Goal: Task Accomplishment & Management: Manage account settings

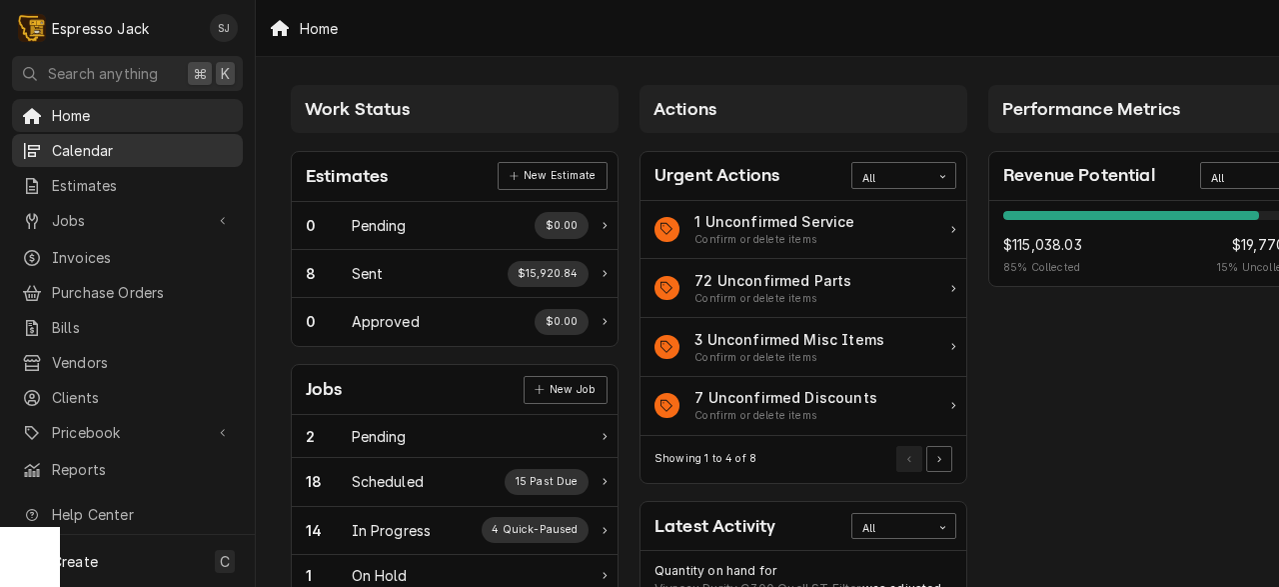
click at [89, 140] on span "Calendar" at bounding box center [142, 150] width 181 height 21
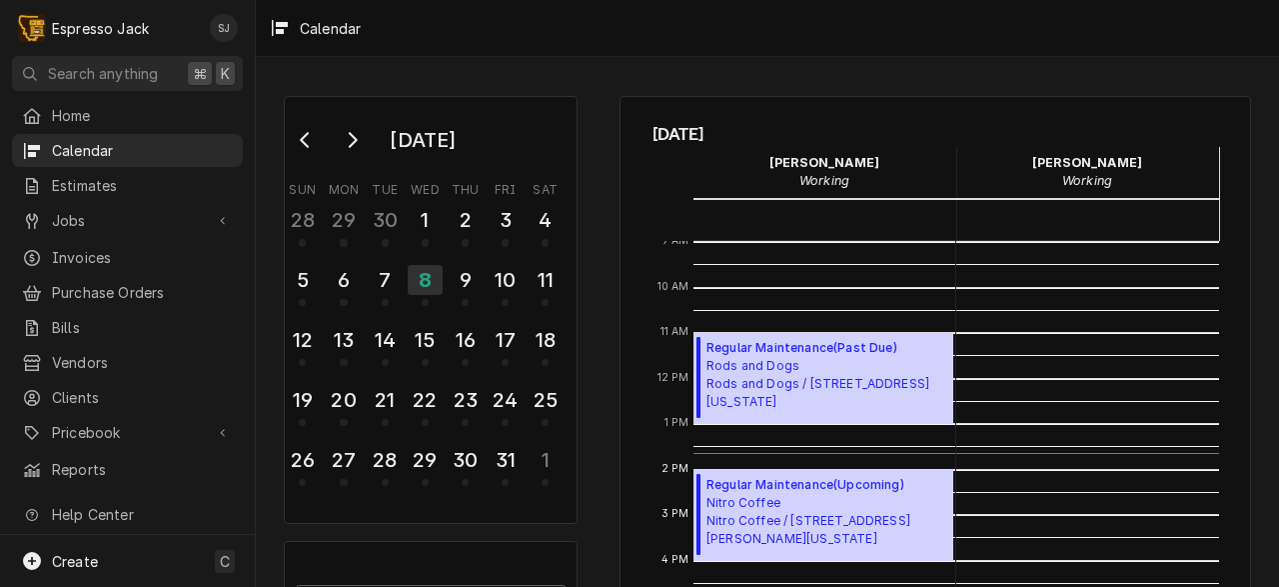
scroll to position [487, 0]
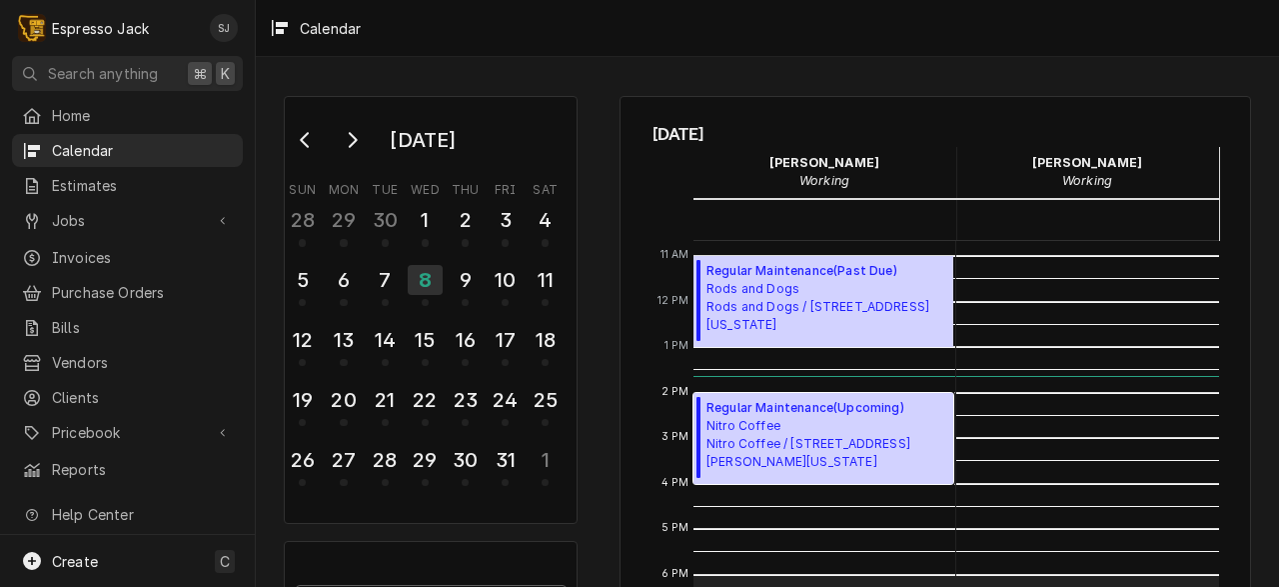
click at [827, 419] on span "Nitro Coffee Nitro Coffee / 1460 S Russell St, Missoula, Montana 59801" at bounding box center [827, 444] width 241 height 54
click at [722, 443] on span "Nitro Coffee Nitro Coffee / 1460 S Russell St, Missoula, Montana 59801" at bounding box center [827, 444] width 241 height 54
click at [833, 443] on span "Nitro Coffee Nitro Coffee / 1460 S Russell St, Missoula, Montana 59801" at bounding box center [827, 444] width 241 height 54
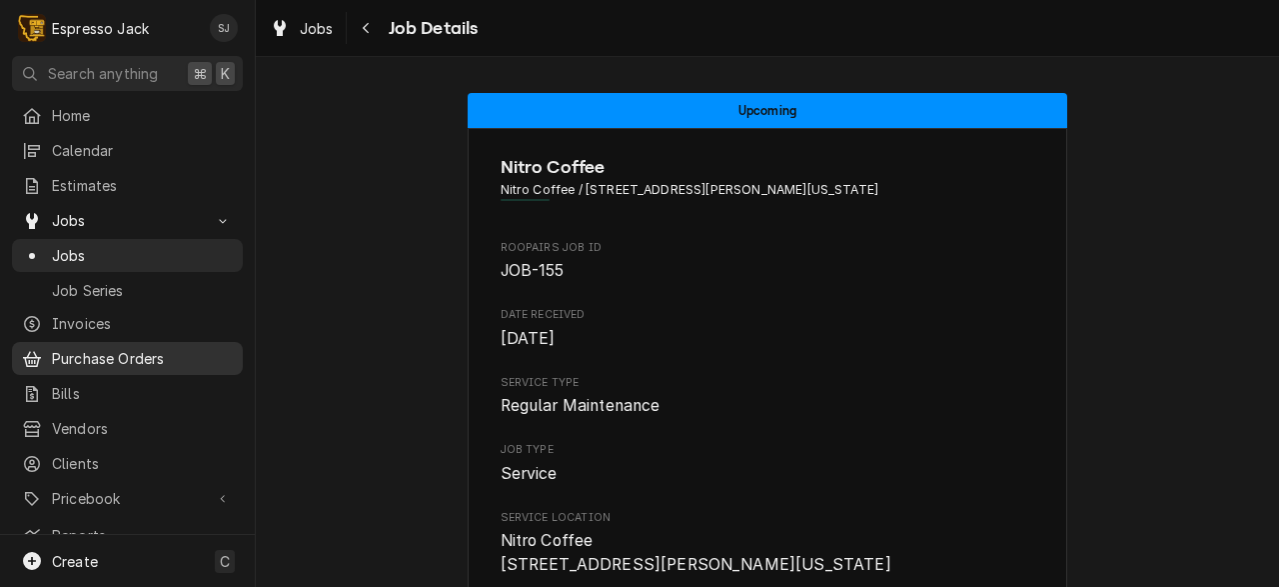
scroll to position [87, 0]
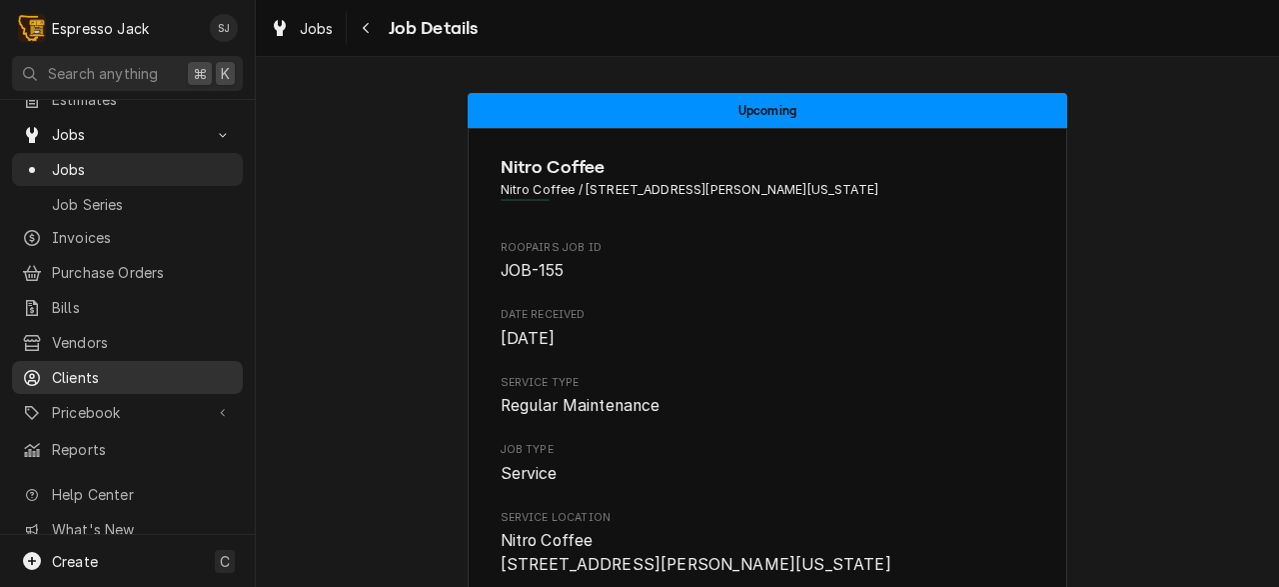
click at [89, 369] on span "Clients" at bounding box center [142, 377] width 181 height 21
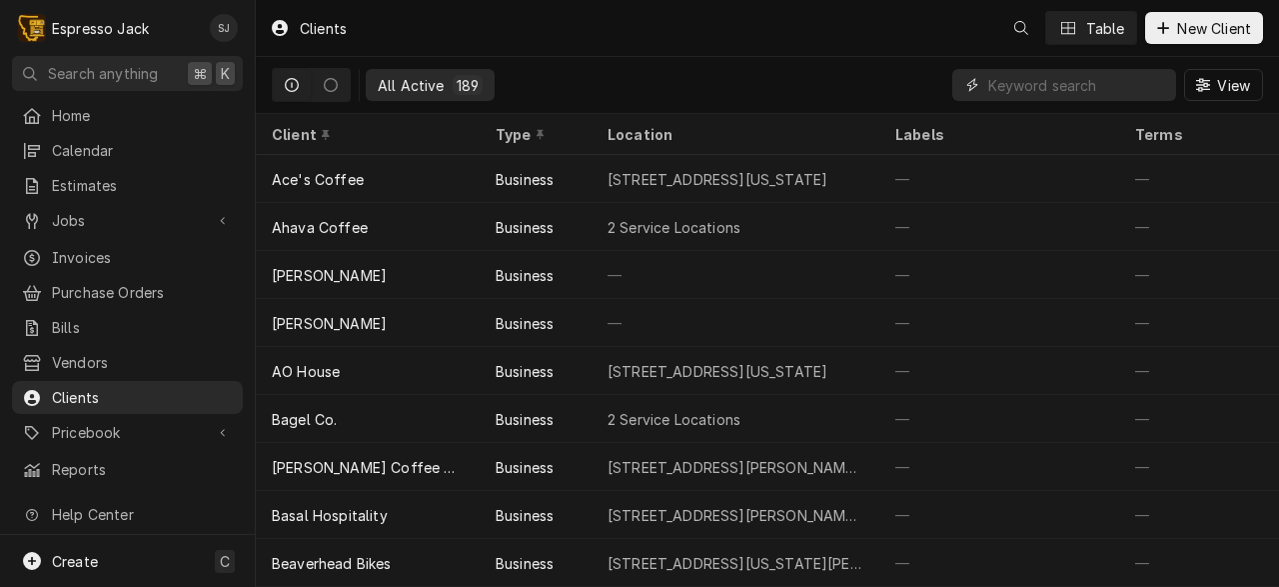
click at [1030, 85] on input "Dynamic Content Wrapper" at bounding box center [1077, 85] width 178 height 32
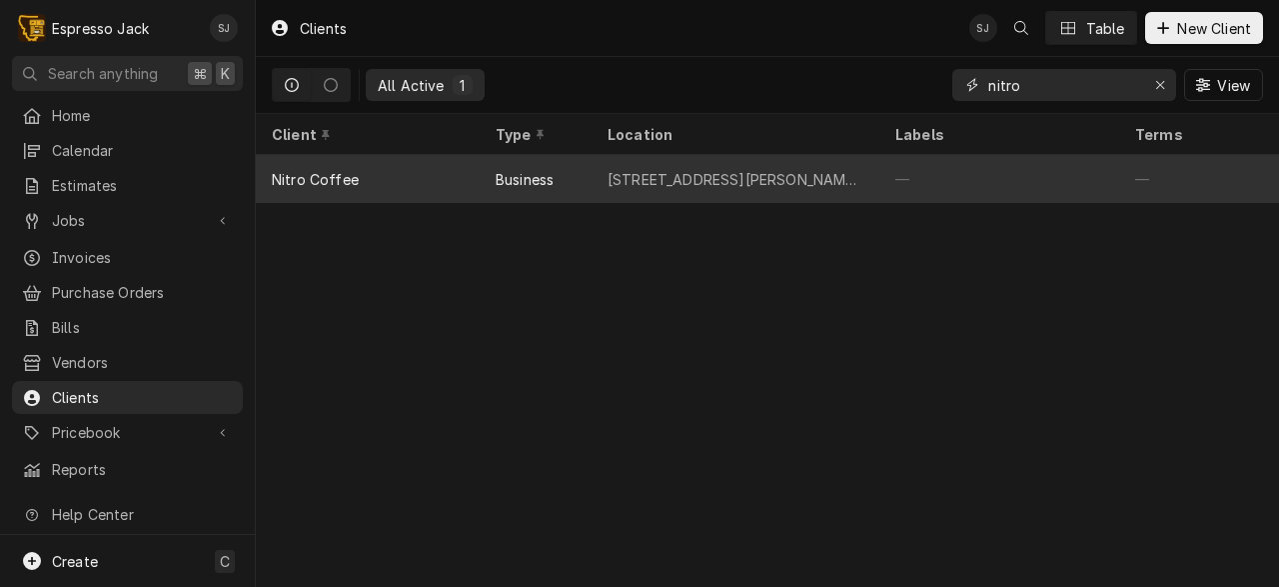
type input "nitro"
click at [507, 174] on div "Business" at bounding box center [525, 179] width 58 height 21
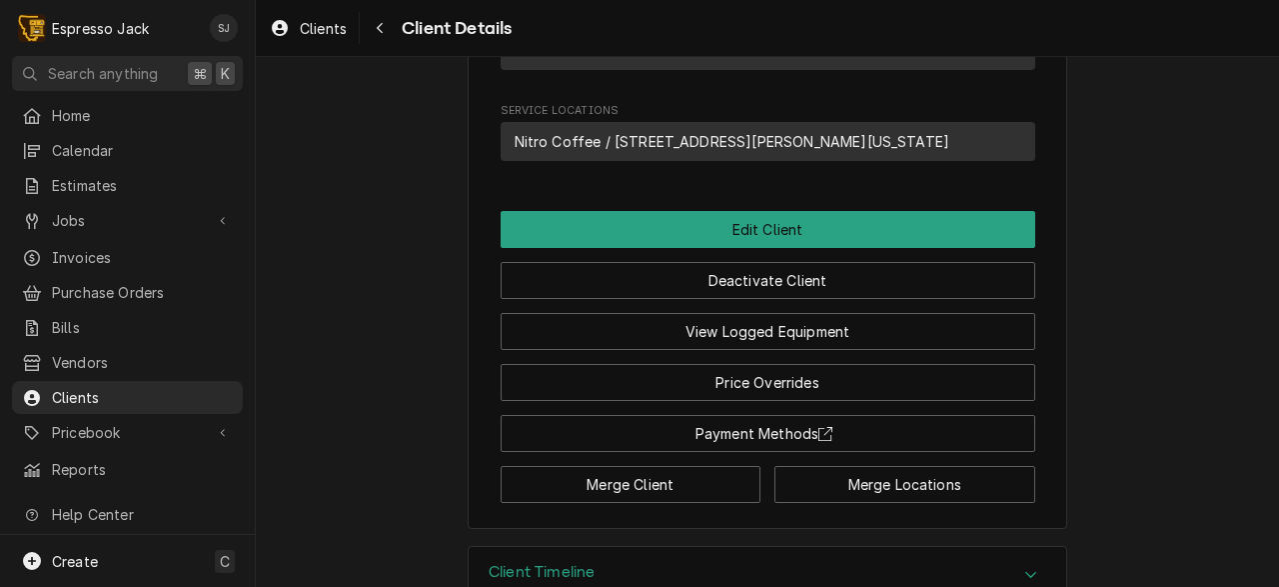
scroll to position [891, 0]
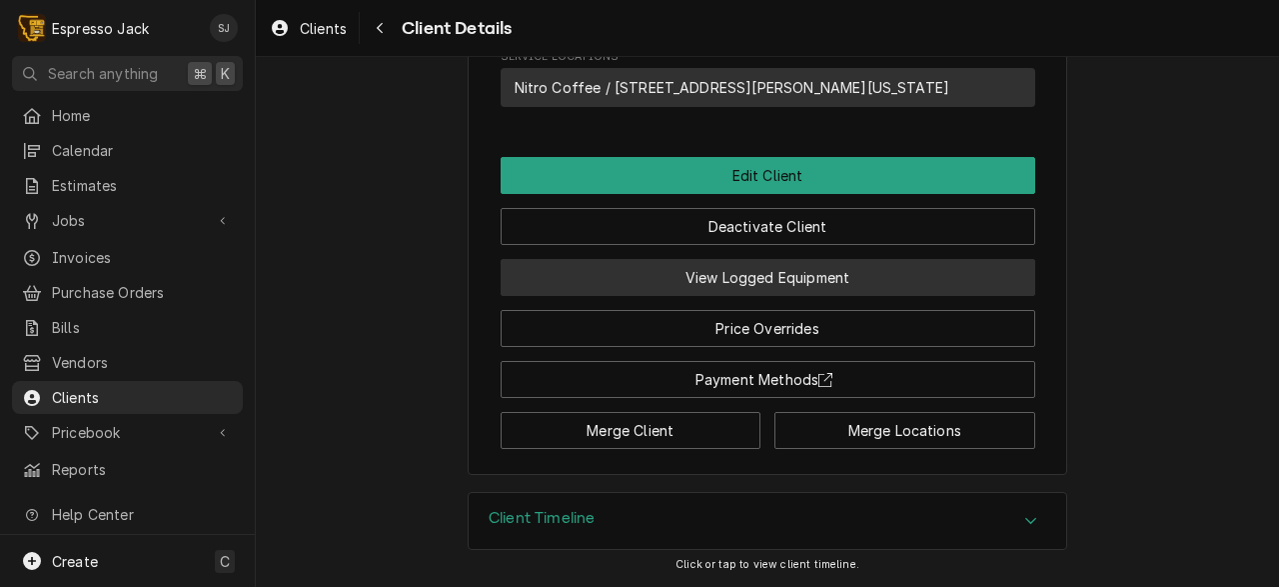
click at [834, 277] on button "View Logged Equipment" at bounding box center [768, 277] width 535 height 37
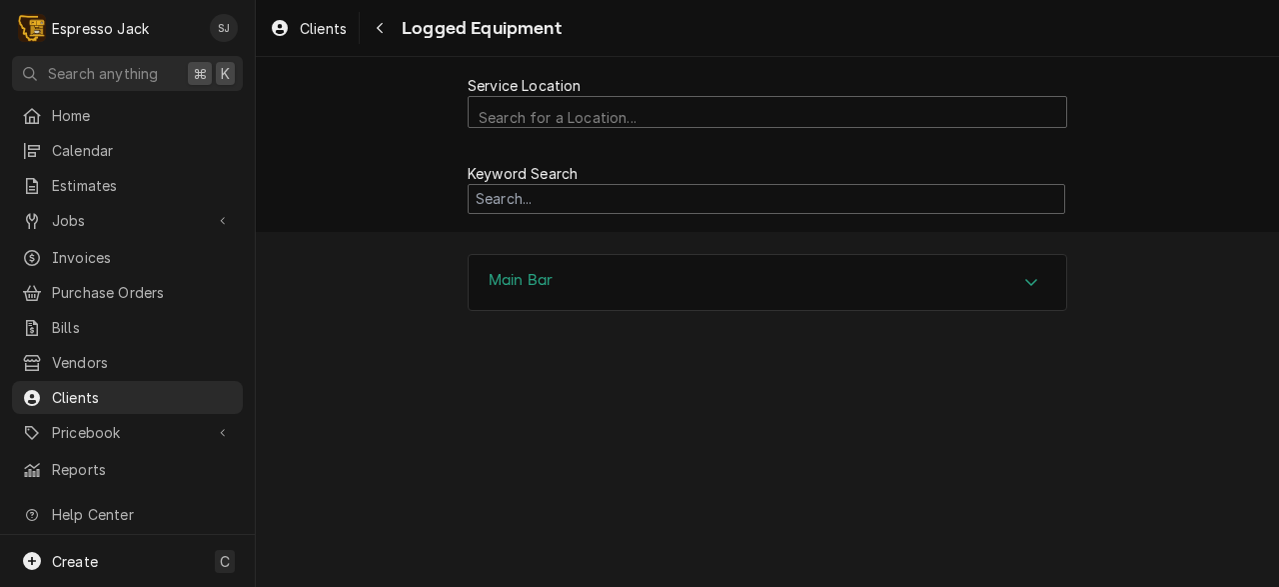
click at [622, 296] on div "Main Bar" at bounding box center [768, 283] width 598 height 56
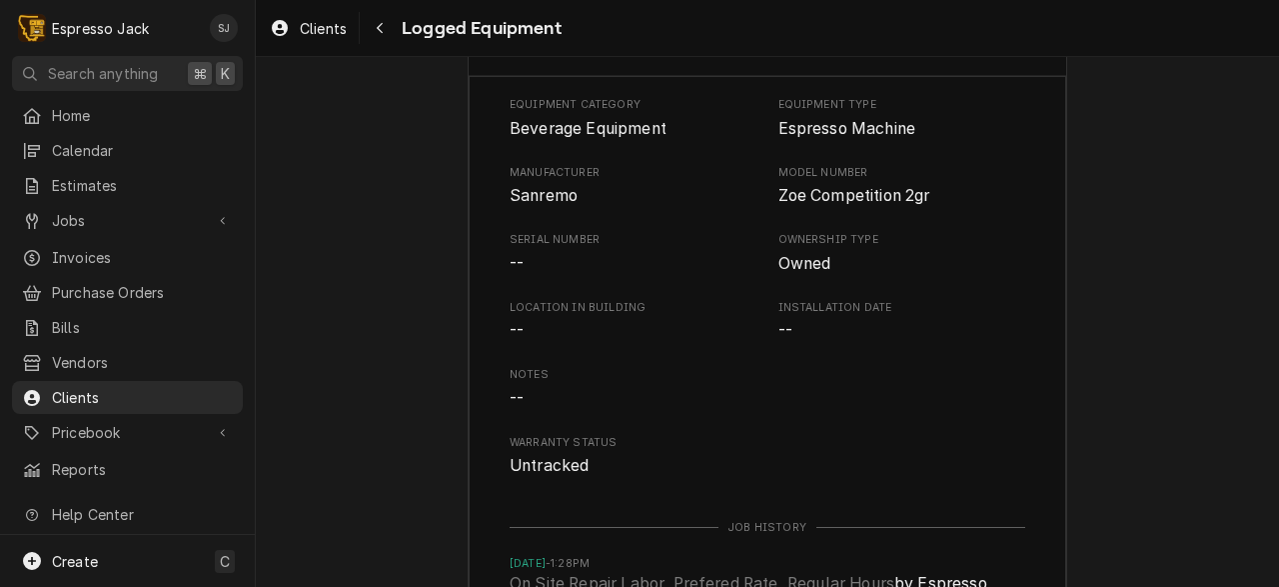
scroll to position [361, 0]
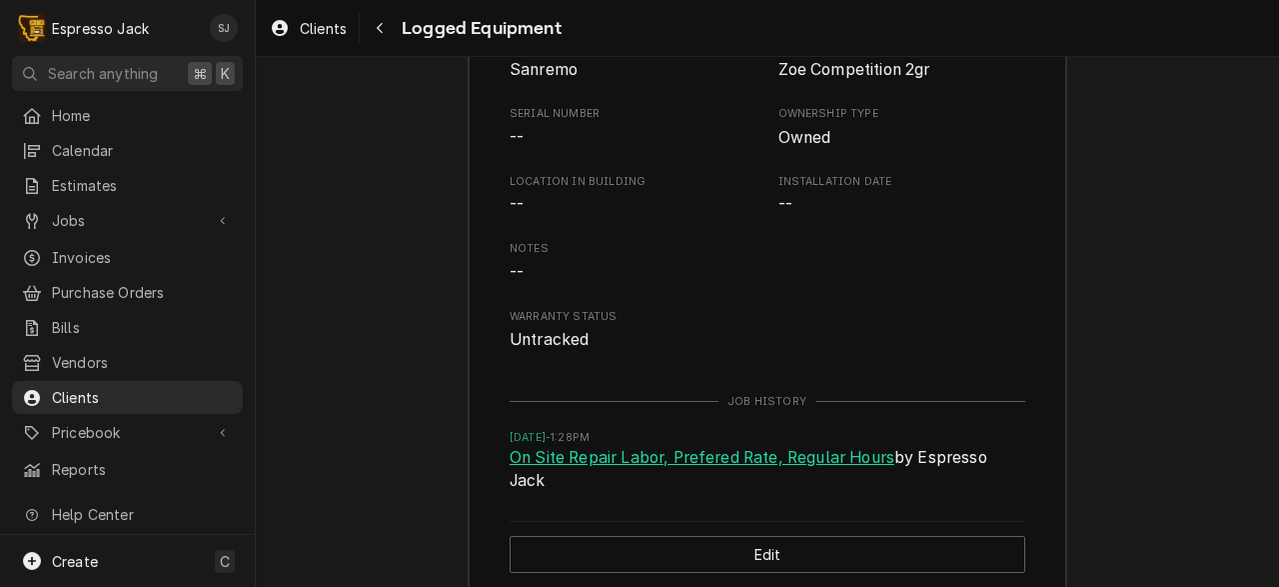
click at [684, 454] on link "On Site Repair Labor, Prefered Rate, Regular Hours" at bounding box center [702, 458] width 385 height 24
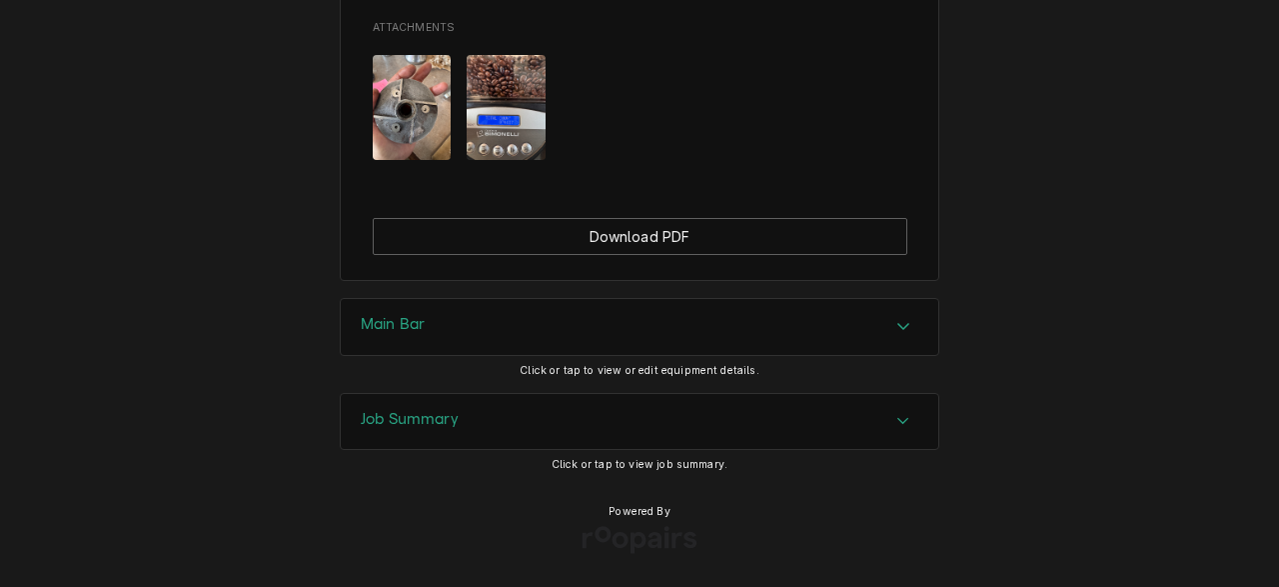
scroll to position [1294, 0]
click at [401, 423] on h3 "Job Summary" at bounding box center [410, 419] width 98 height 19
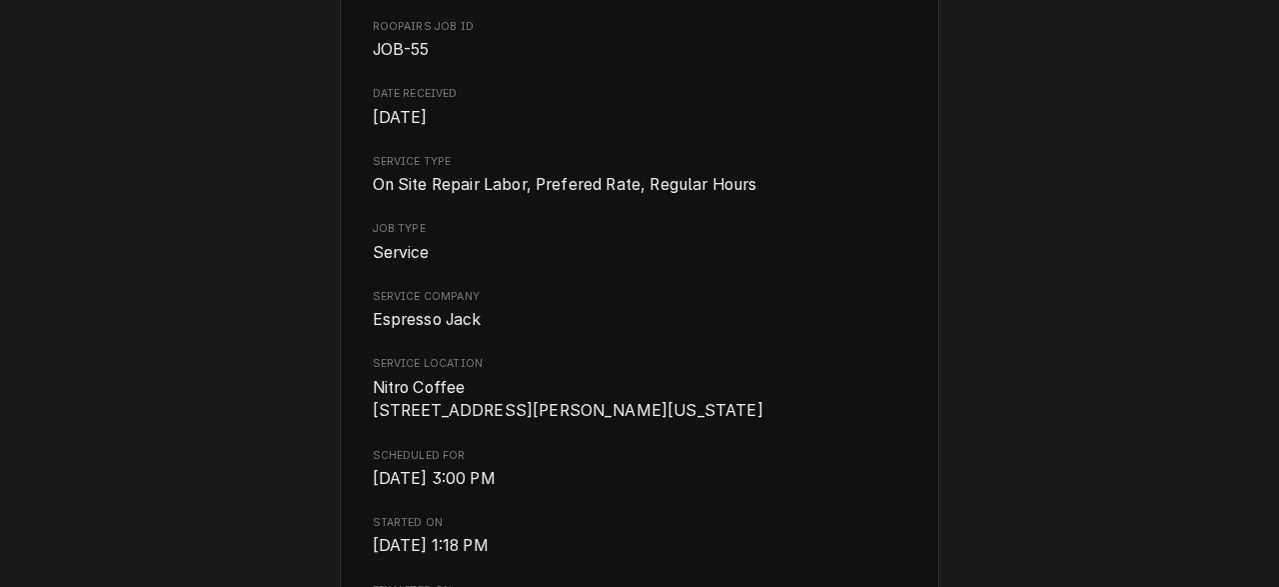
scroll to position [0, 0]
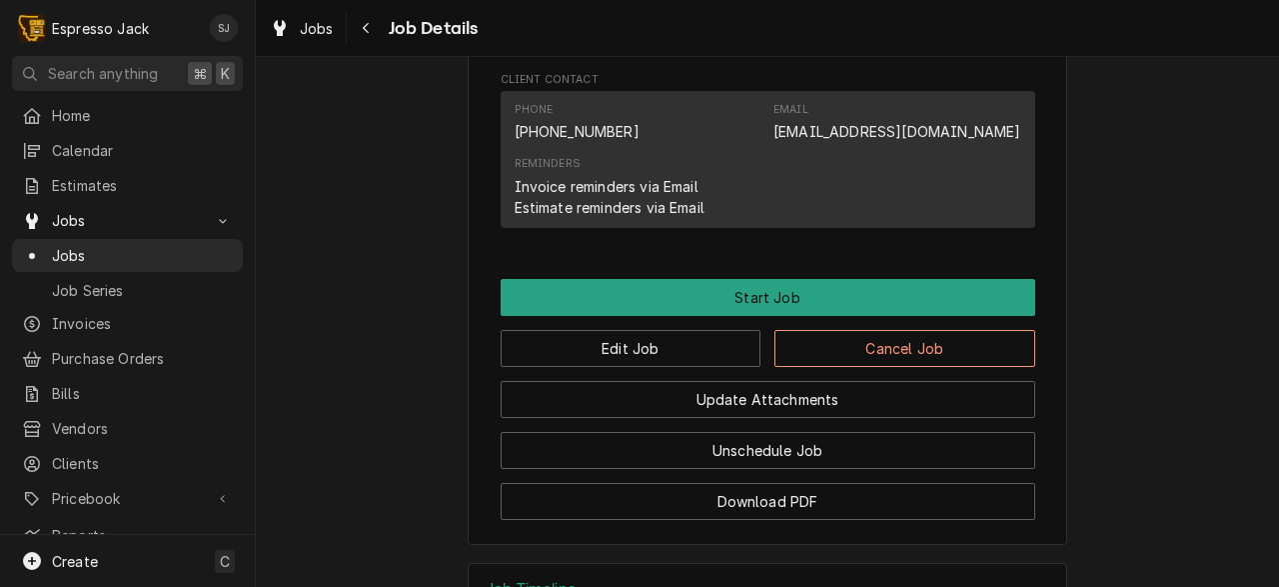
scroll to position [1194, 0]
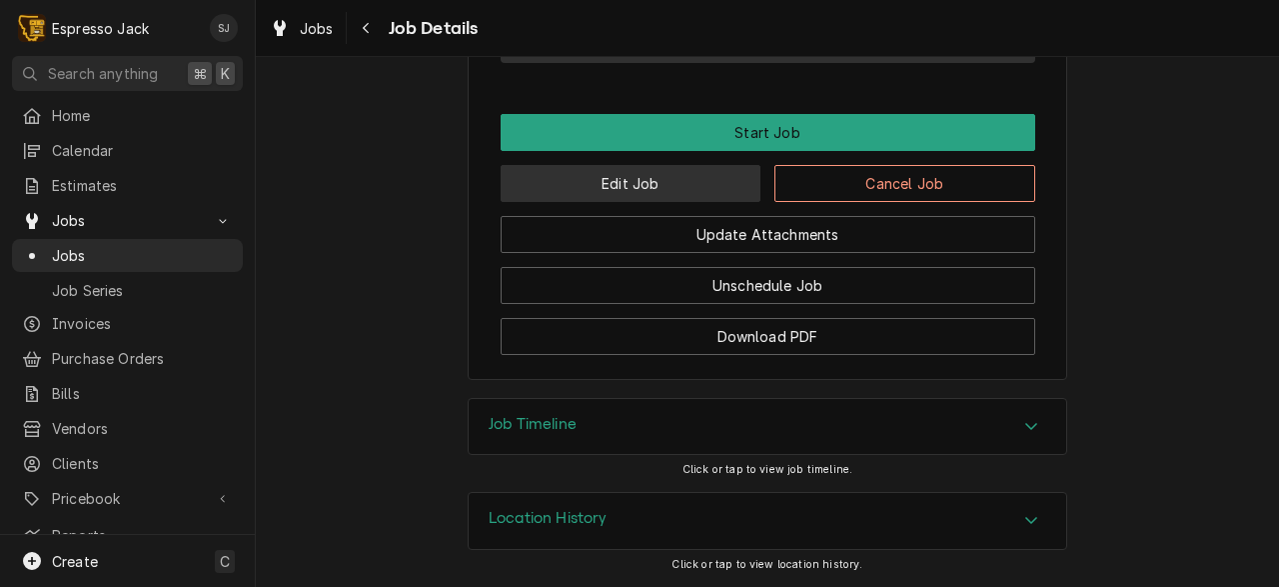
click at [694, 178] on button "Edit Job" at bounding box center [631, 183] width 261 height 37
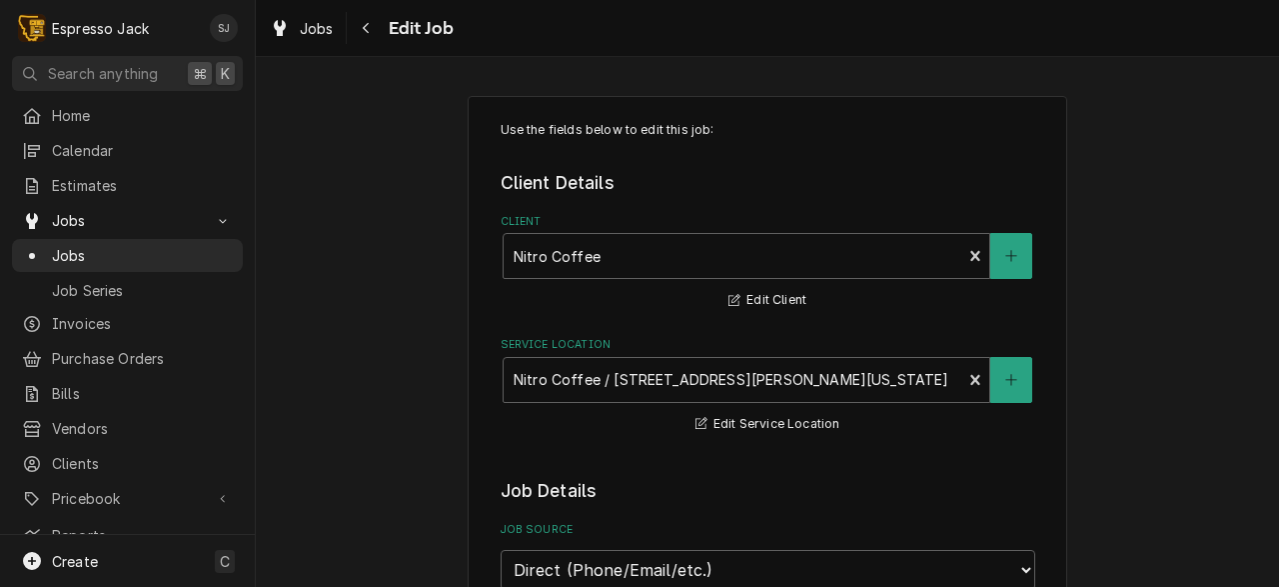
type textarea "x"
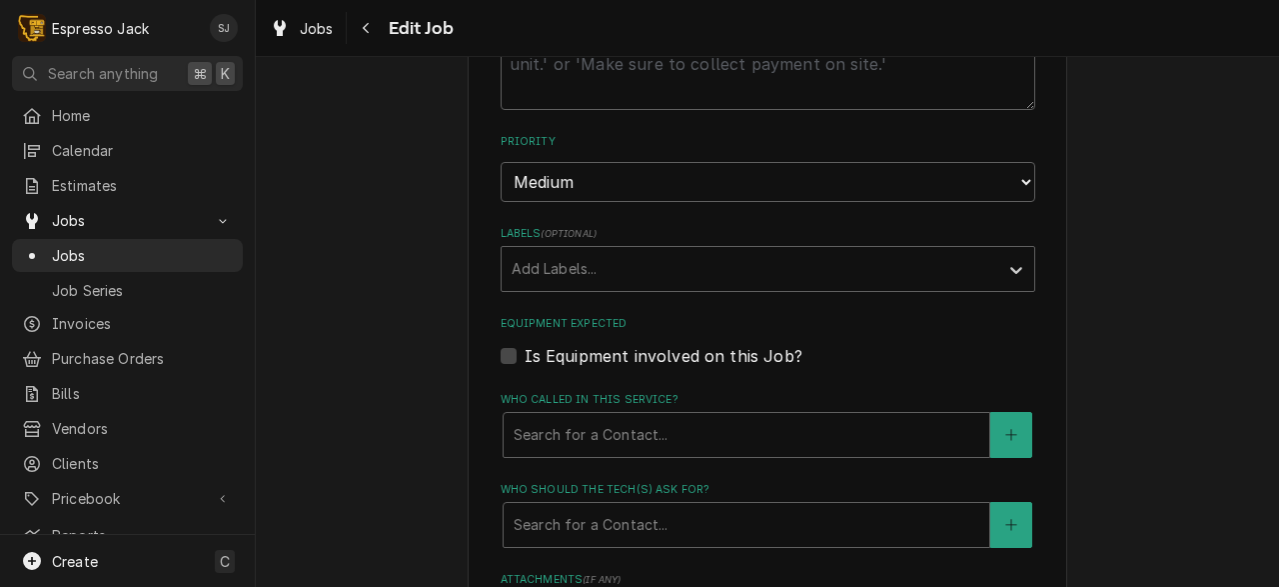
scroll to position [1084, 0]
click at [525, 359] on label "Is Equipment involved on this Job?" at bounding box center [664, 352] width 278 height 24
click at [525, 359] on input "Equipment Expected" at bounding box center [792, 362] width 535 height 44
checkbox input "true"
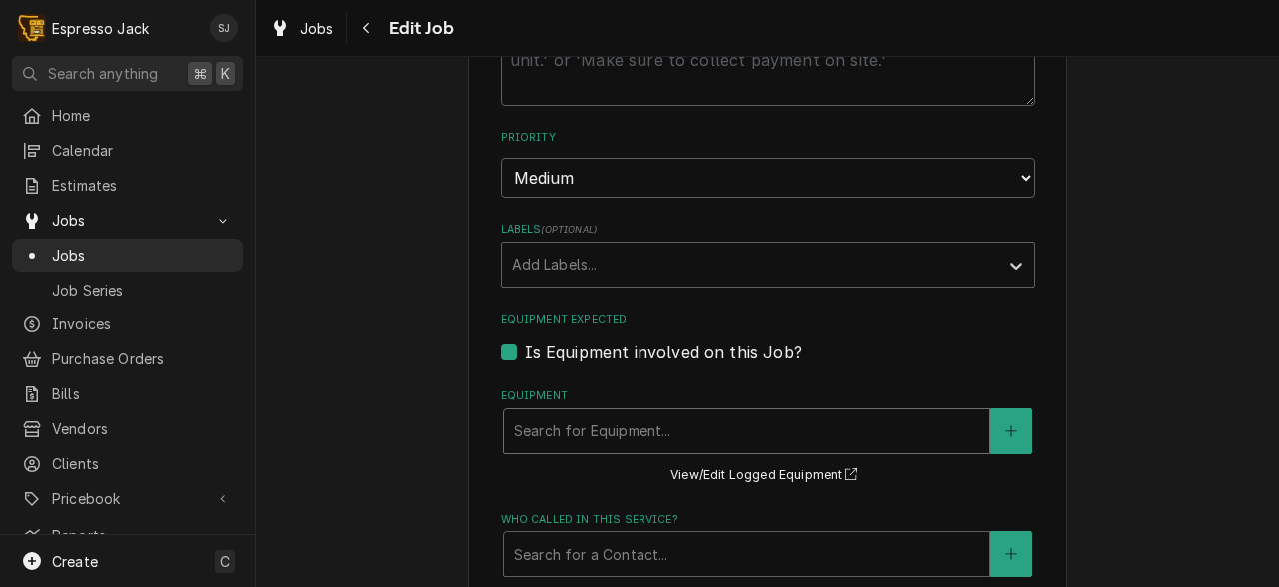
click at [552, 449] on div "Equipment" at bounding box center [747, 431] width 466 height 36
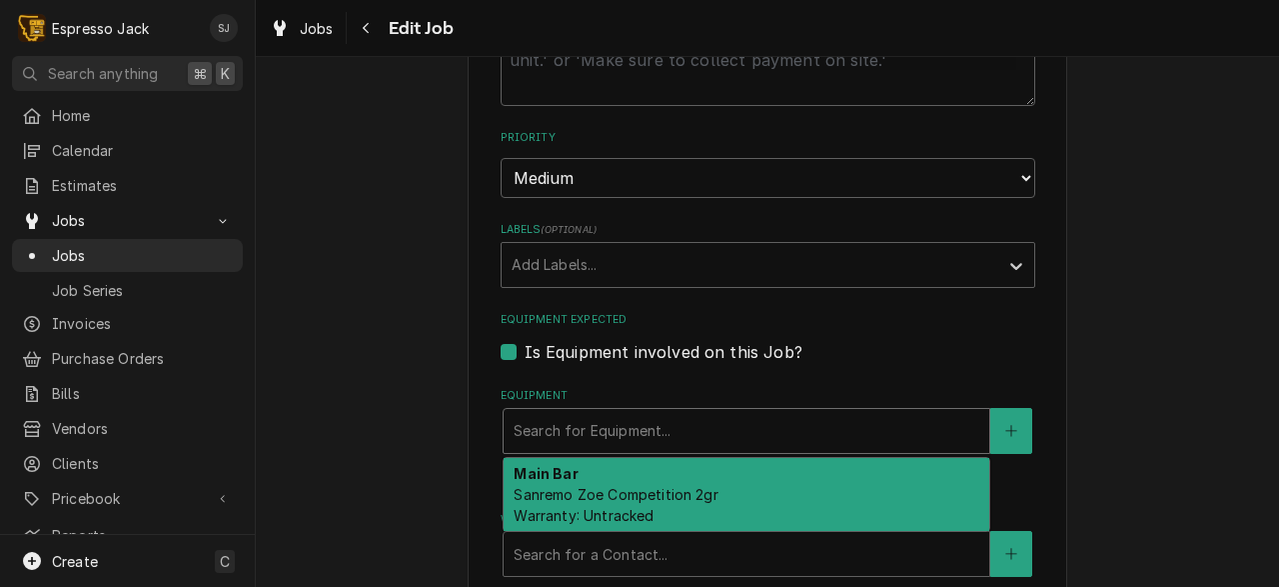
click at [552, 520] on span "Sanremo Zoe Competition 2gr Warranty: Untracked" at bounding box center [616, 505] width 204 height 38
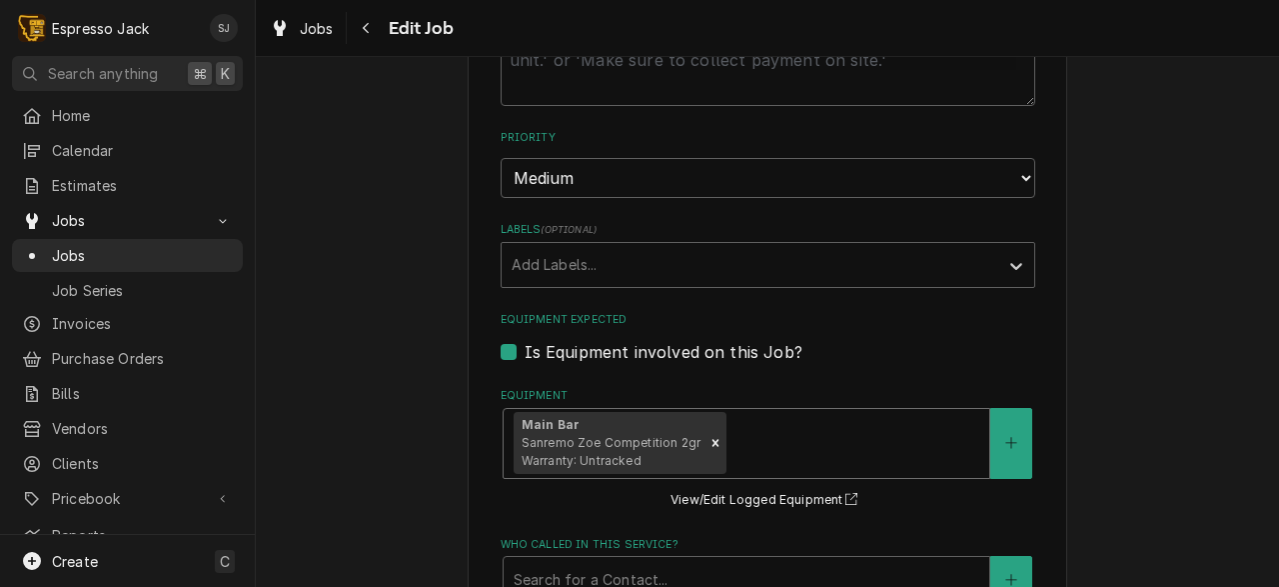
click at [427, 441] on div "Use the fields below to edit this job: Client Details Client Nitro Coffee Edit …" at bounding box center [767, 120] width 1023 height 2252
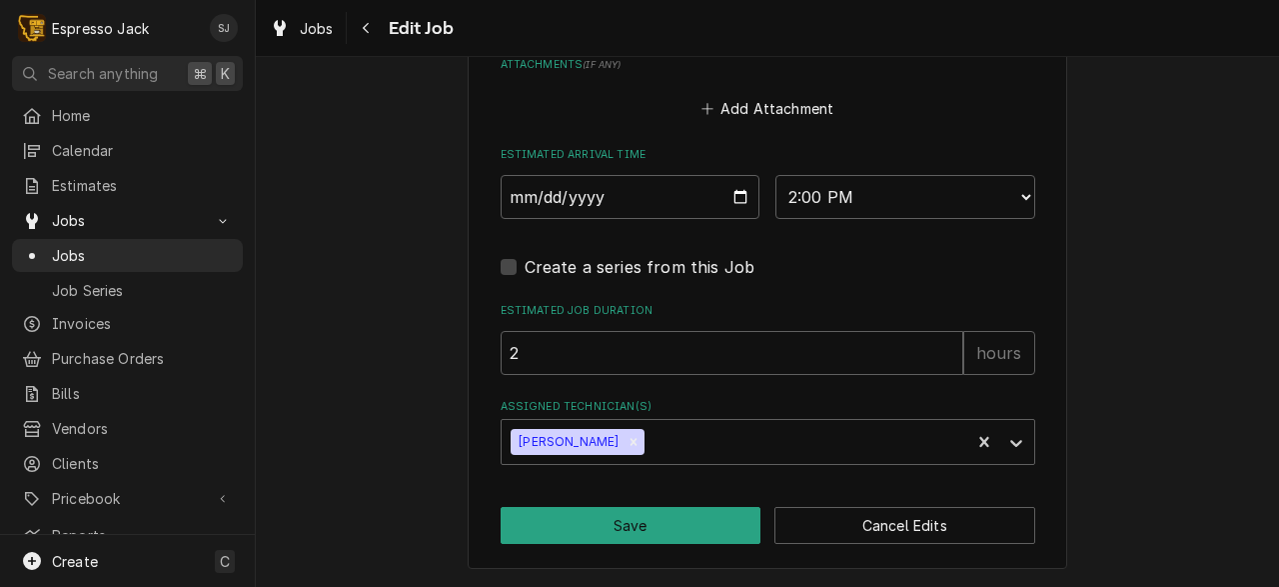
scroll to position [1752, 0]
click at [581, 533] on button "Save" at bounding box center [631, 525] width 261 height 37
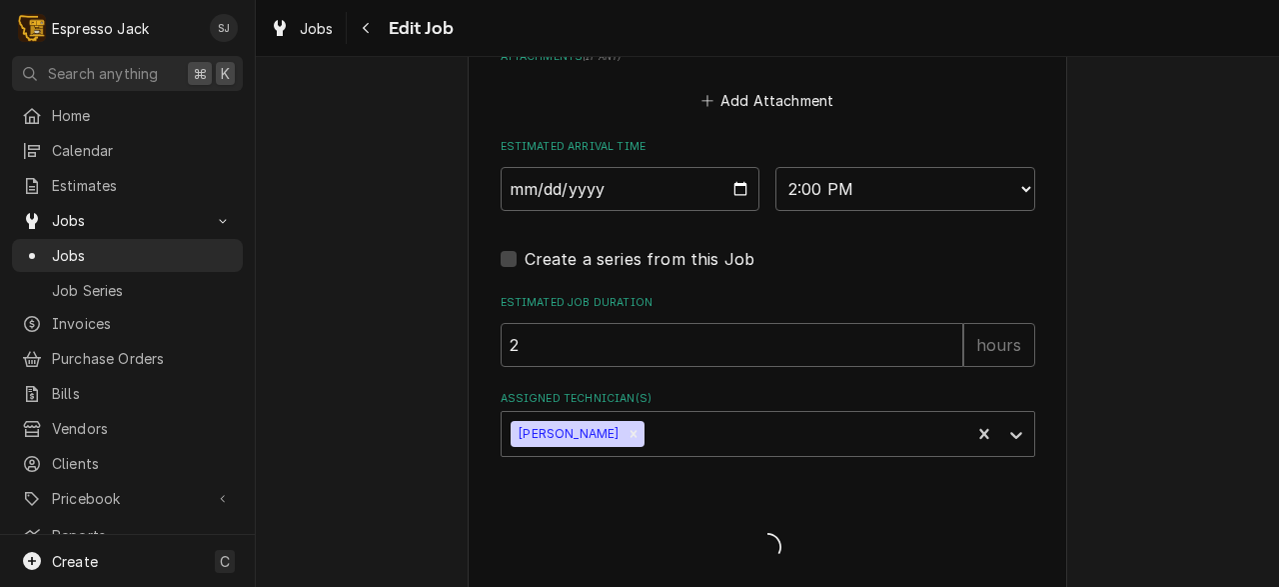
type textarea "x"
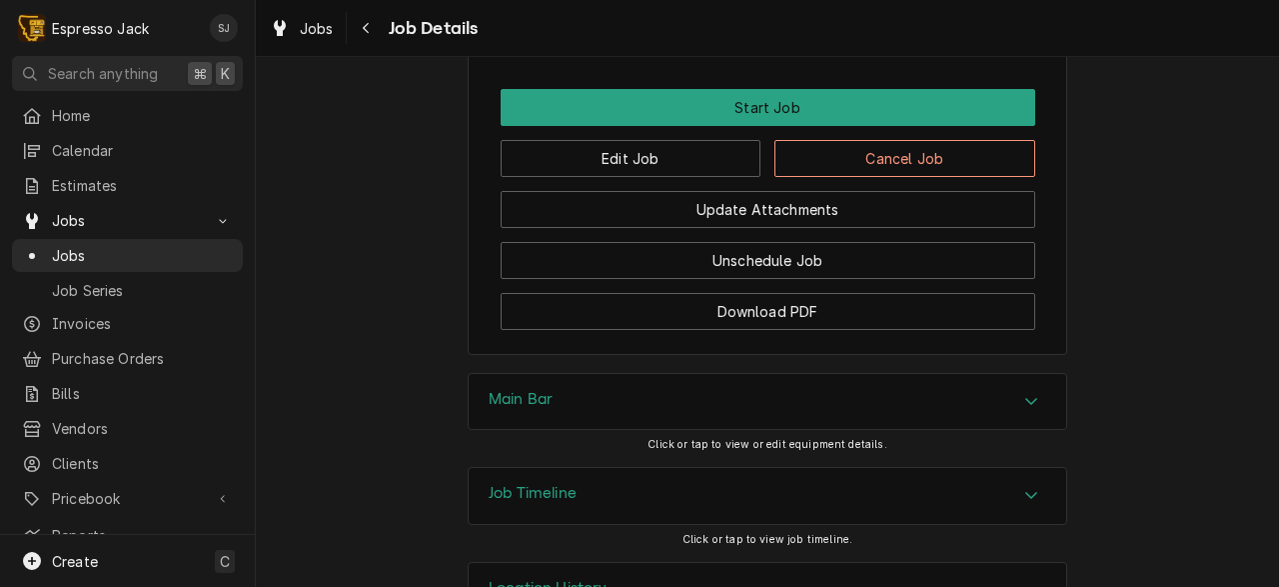
scroll to position [1288, 0]
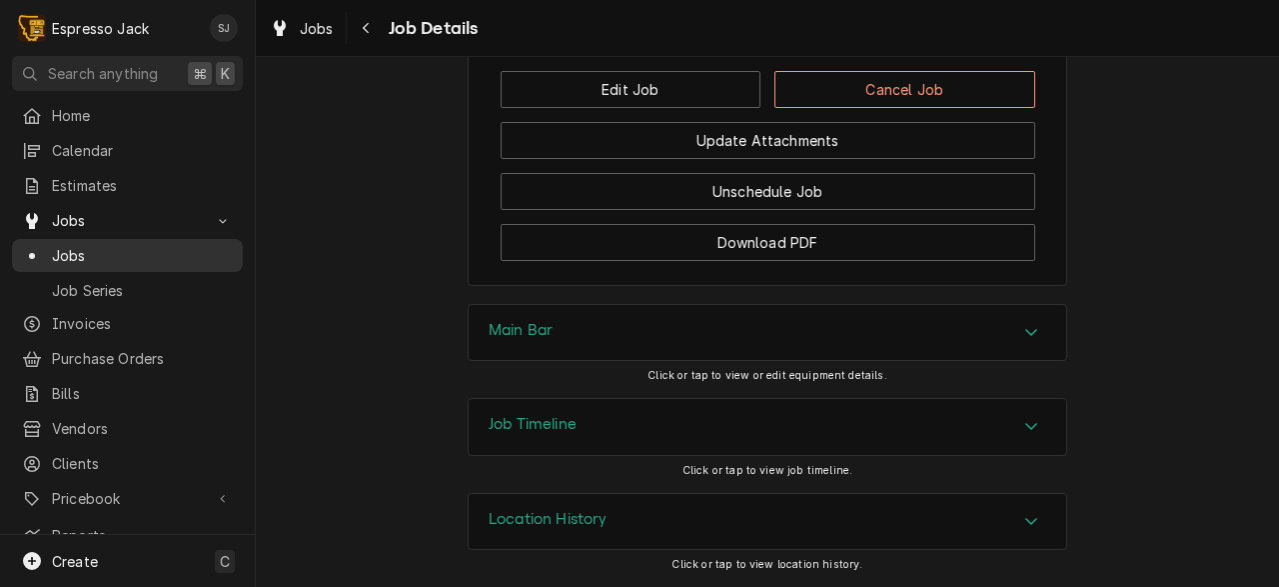
click at [95, 245] on span "Jobs" at bounding box center [142, 255] width 181 height 21
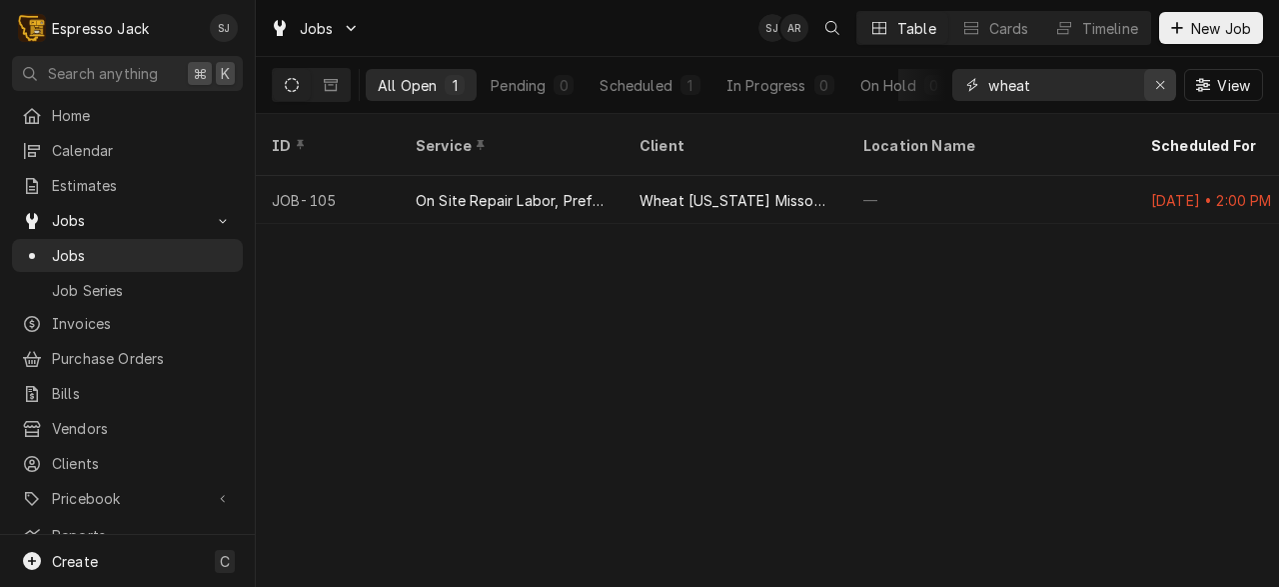
click at [1156, 80] on icon "Erase input" at bounding box center [1160, 85] width 11 height 14
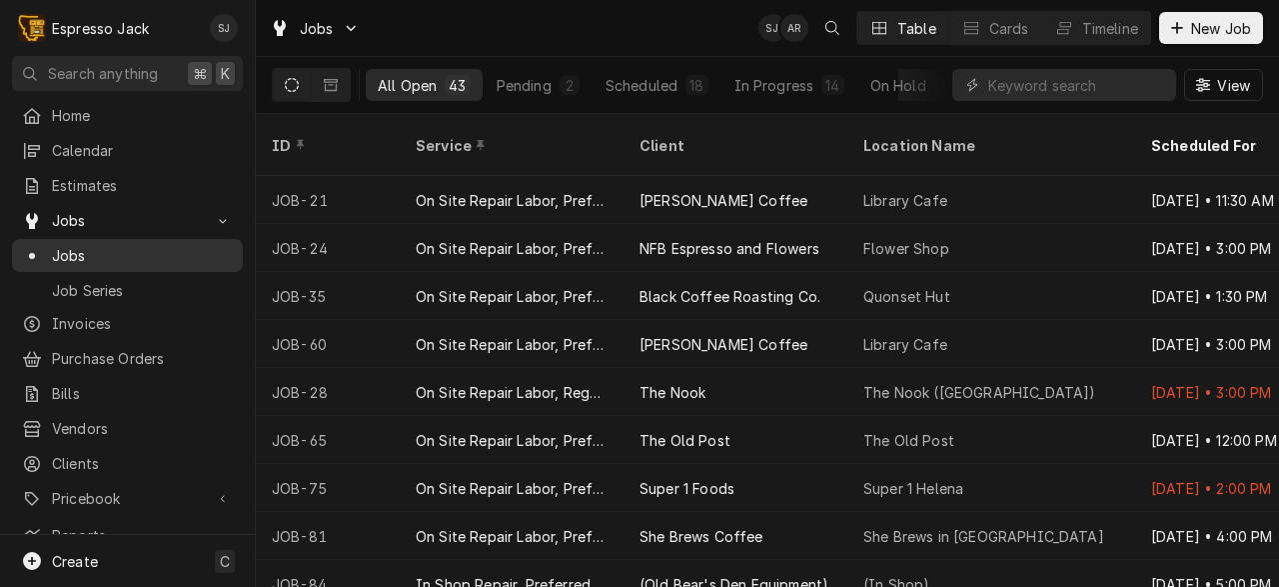
click at [81, 247] on span "Jobs" at bounding box center [142, 255] width 181 height 21
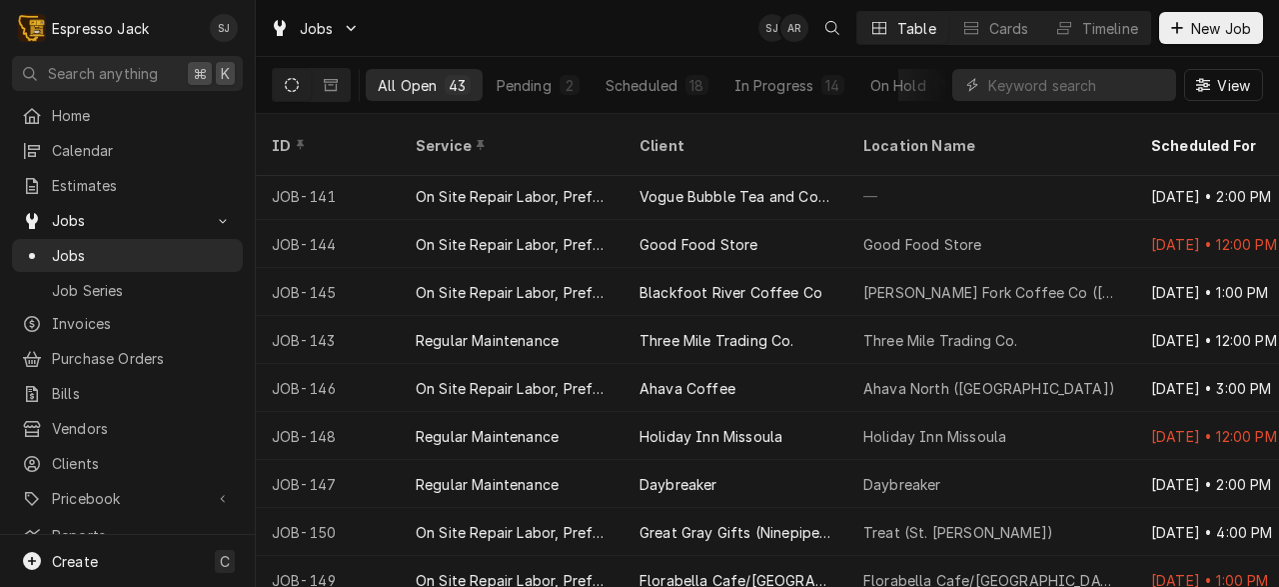
scroll to position [1209, 0]
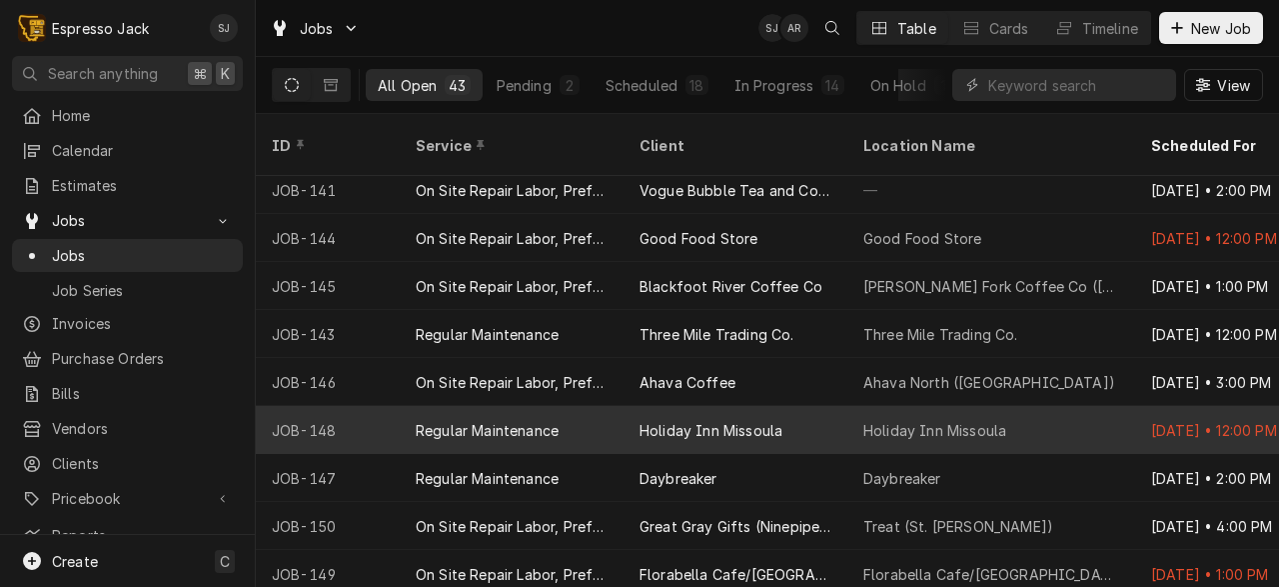
click at [664, 420] on div "Holiday Inn Missoula" at bounding box center [711, 430] width 143 height 21
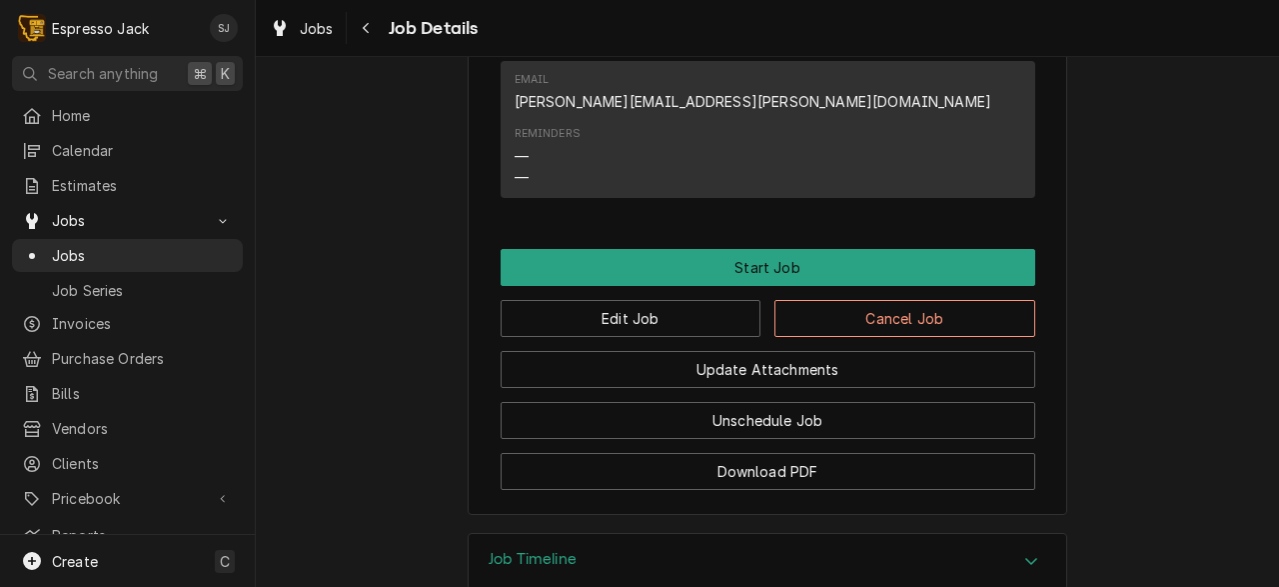
scroll to position [1009, 0]
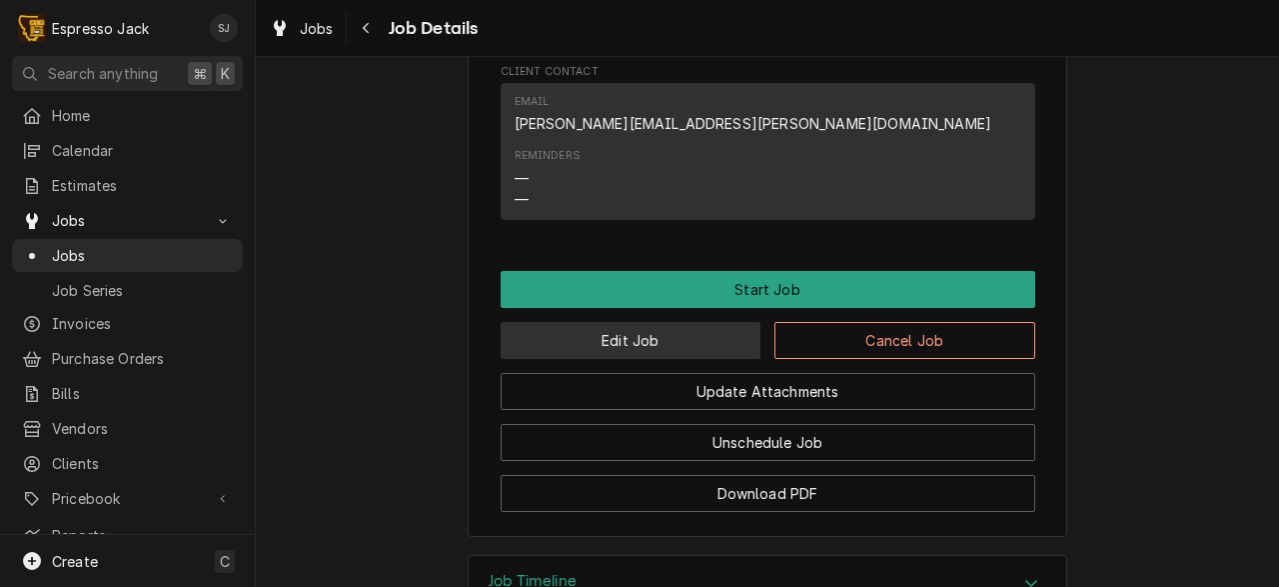
click at [565, 359] on button "Edit Job" at bounding box center [631, 340] width 261 height 37
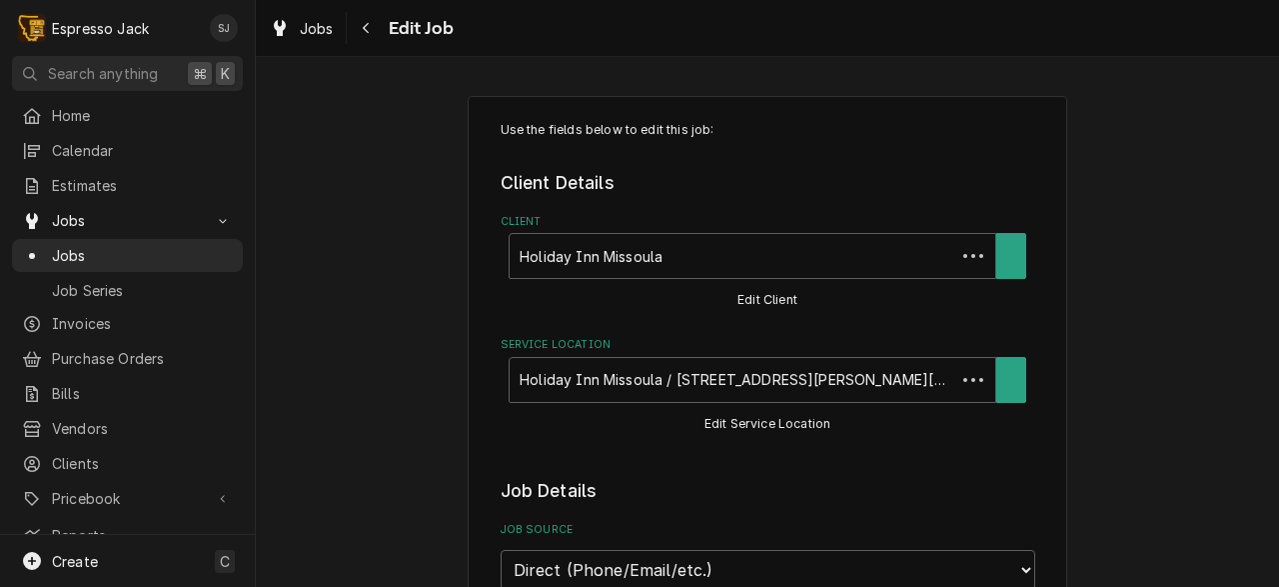
type textarea "x"
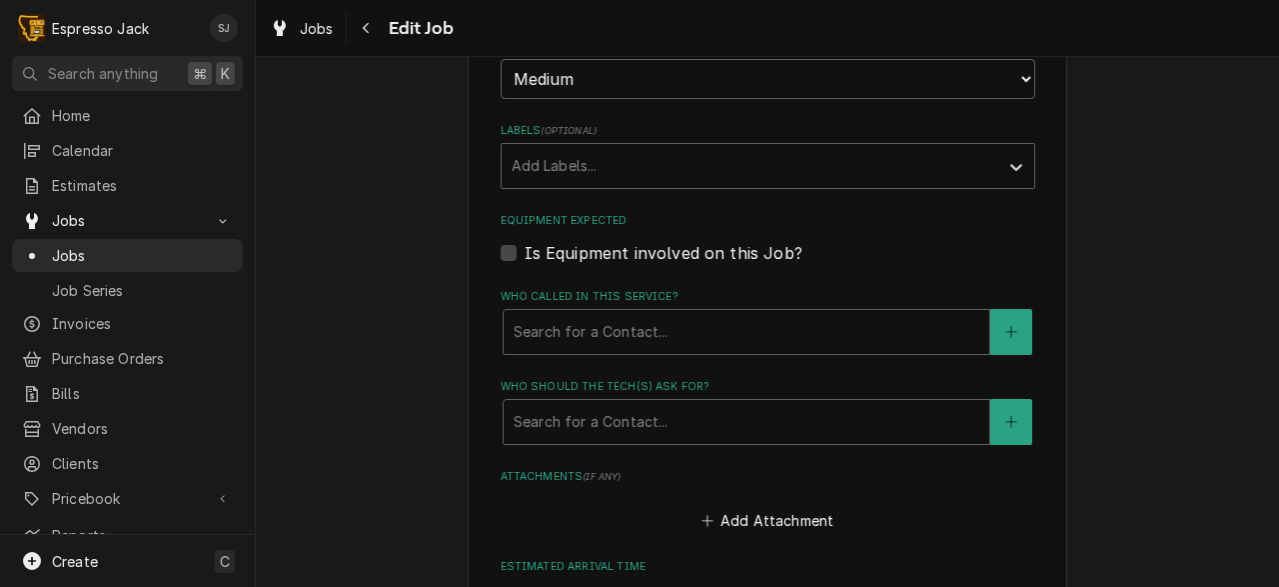
scroll to position [1187, 0]
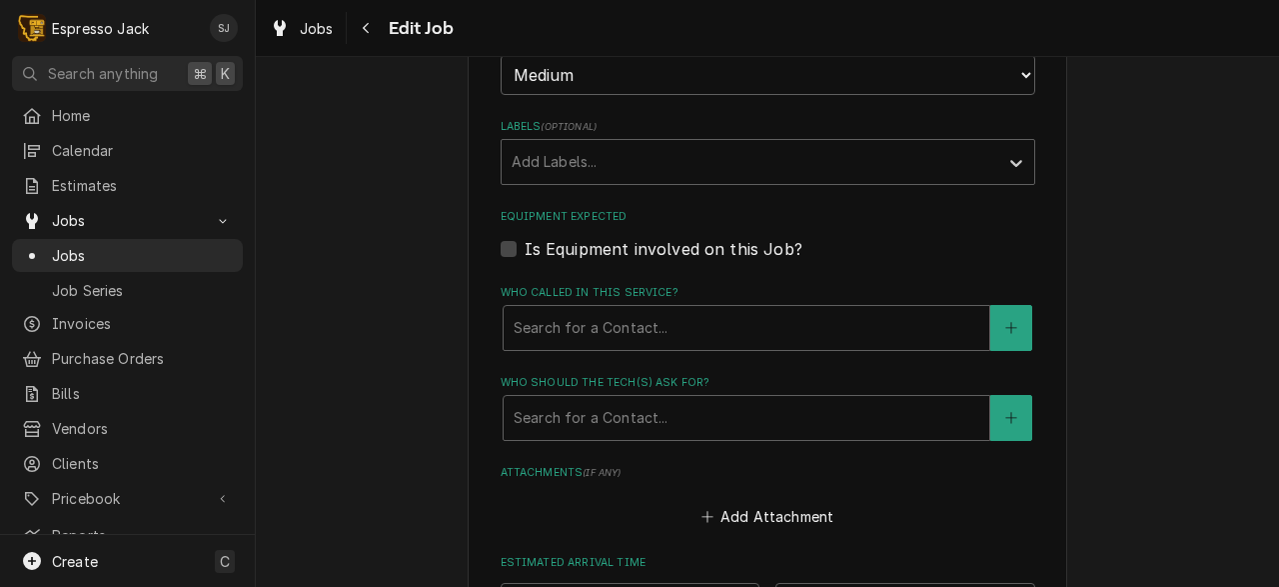
click at [525, 251] on label "Is Equipment involved on this Job?" at bounding box center [664, 249] width 278 height 24
click at [525, 251] on input "Equipment Expected" at bounding box center [792, 259] width 535 height 44
checkbox input "true"
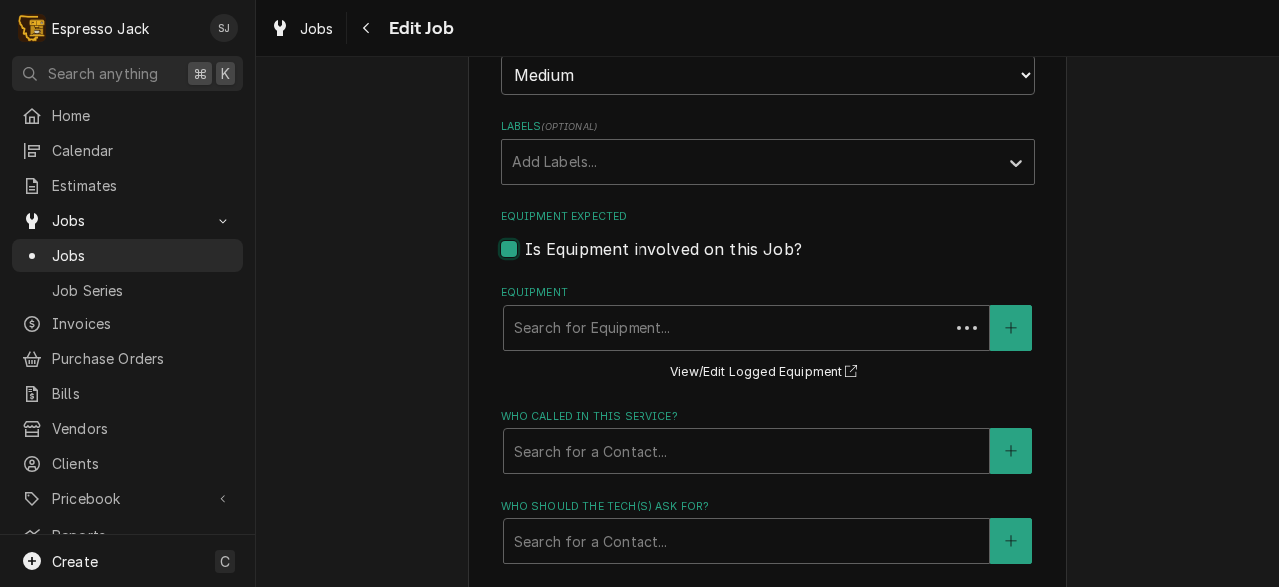
type textarea "x"
click at [414, 378] on div "Use the fields below to edit this job: Client Details Client Holiday Inn Missou…" at bounding box center [767, 4] width 1023 height 2227
click at [573, 339] on div "Equipment" at bounding box center [747, 328] width 466 height 36
click at [525, 252] on label "Is Equipment involved on this Job?" at bounding box center [664, 249] width 278 height 24
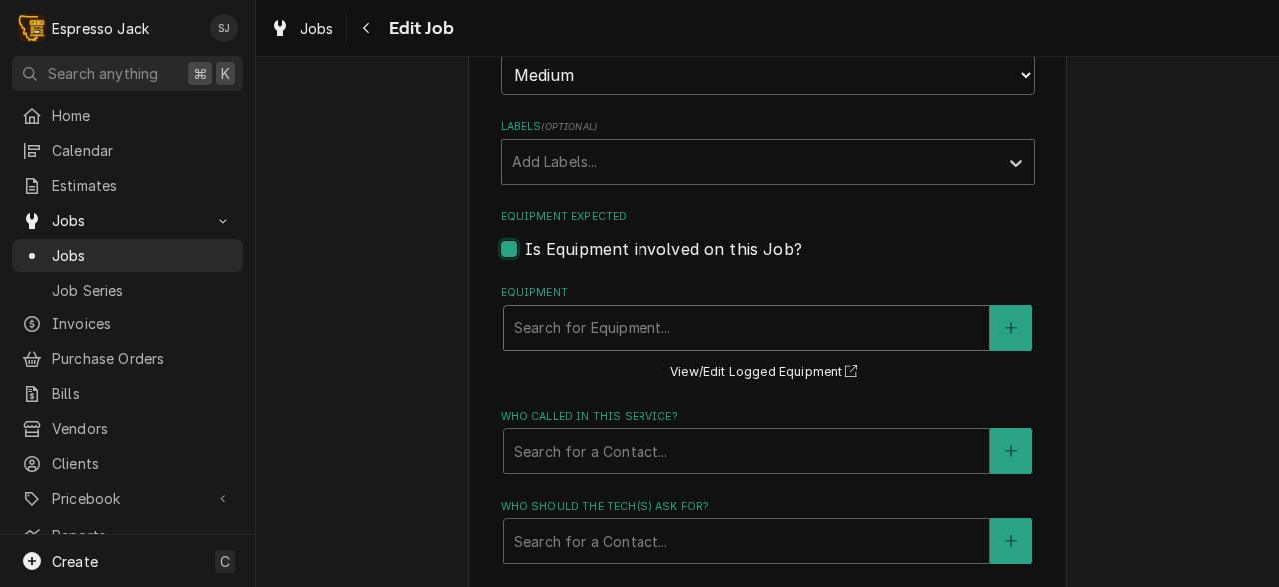
click at [525, 252] on input "Equipment Expected" at bounding box center [792, 259] width 535 height 44
checkbox input "false"
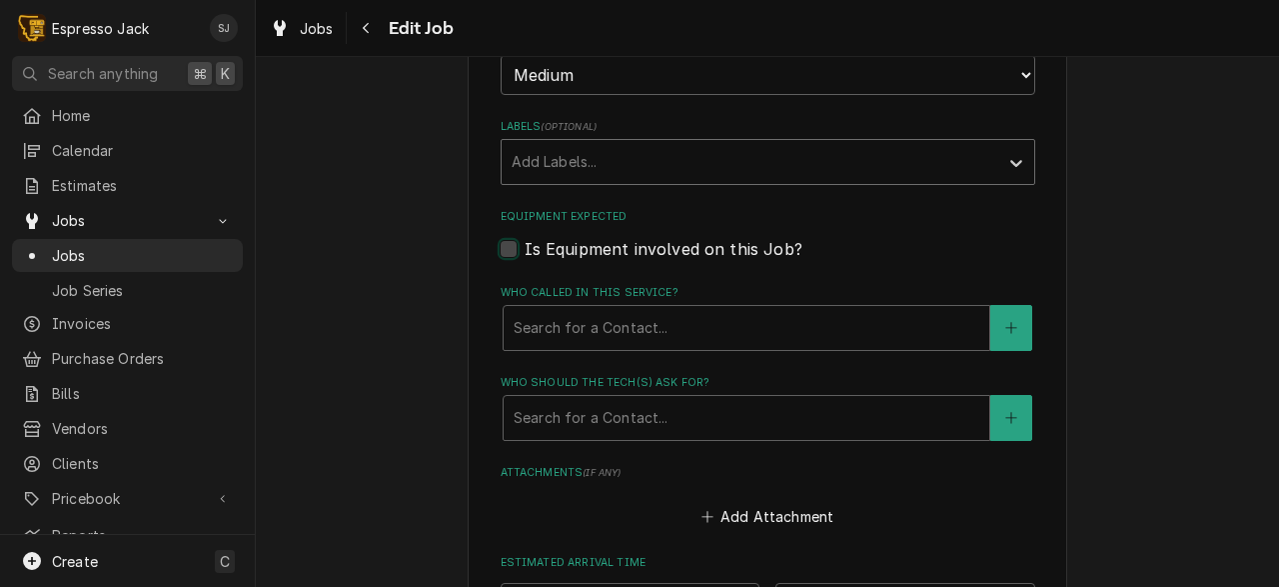
type textarea "x"
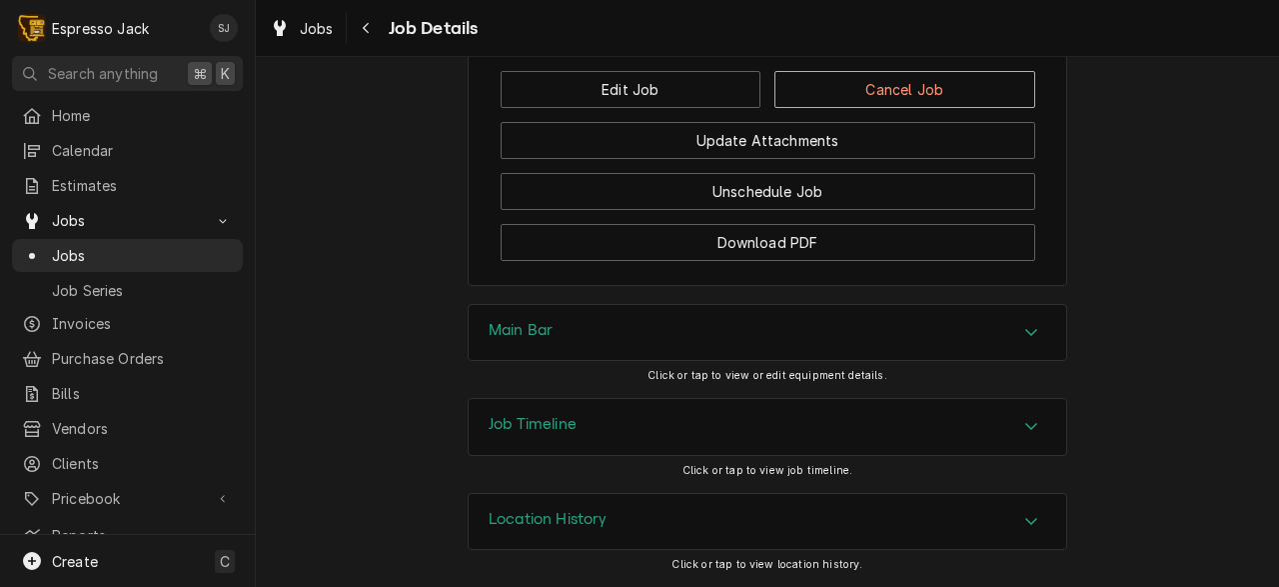
scroll to position [1288, 0]
click at [537, 500] on div "Location History" at bounding box center [768, 522] width 598 height 56
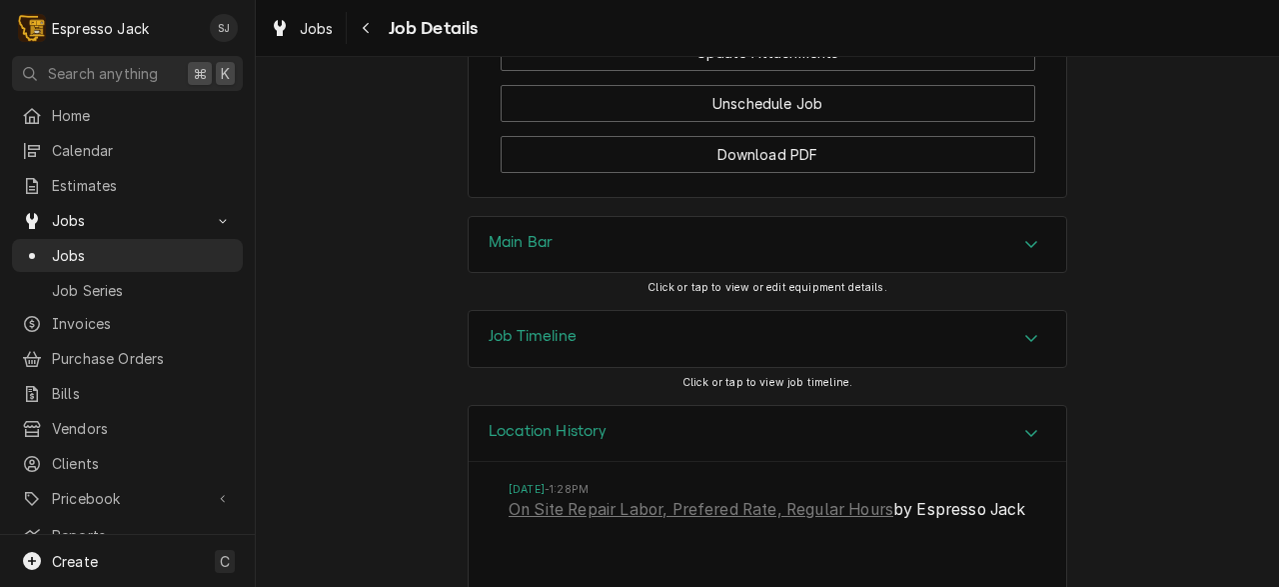
scroll to position [1346, 0]
click at [538, 254] on h3 "Main Bar" at bounding box center [521, 244] width 64 height 19
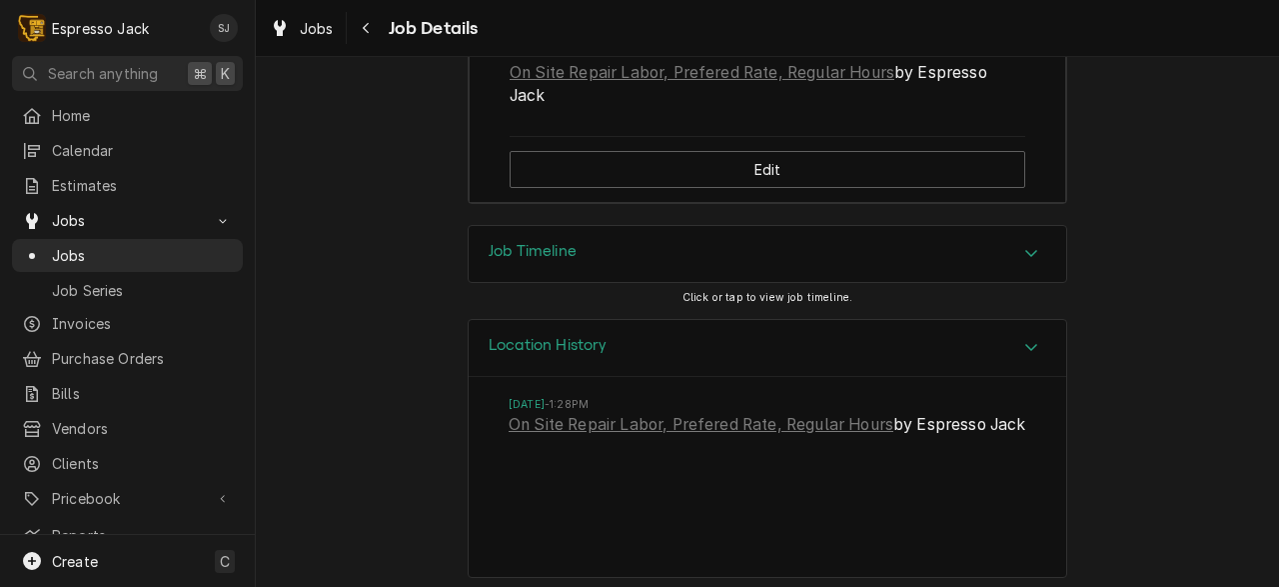
scroll to position [0, 0]
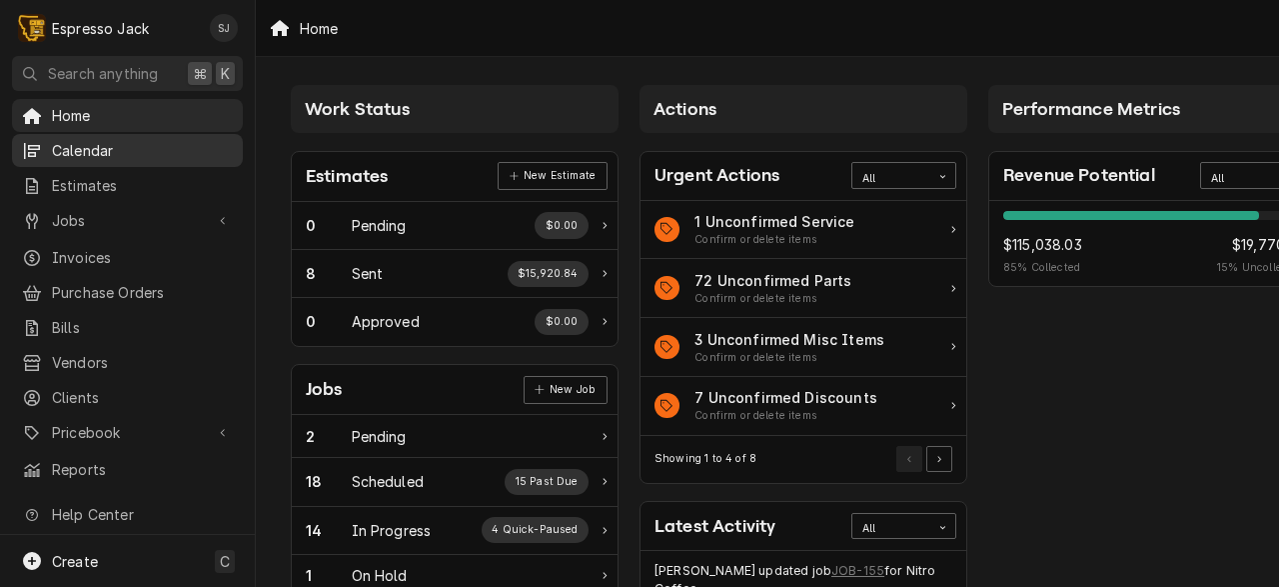
click at [76, 148] on span "Calendar" at bounding box center [142, 150] width 181 height 21
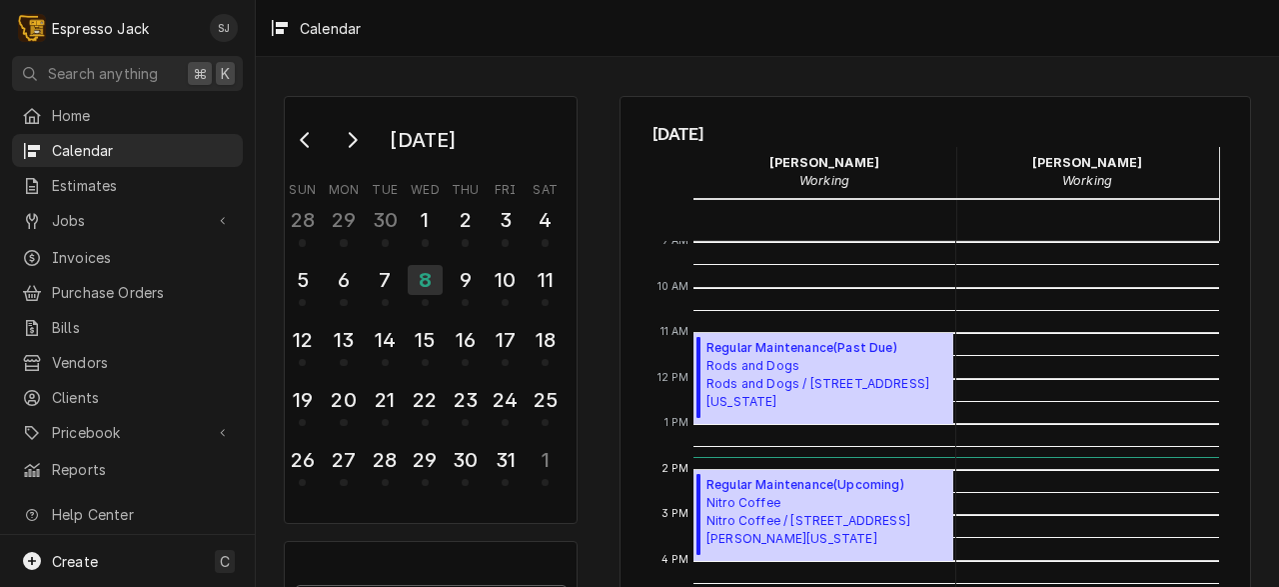
scroll to position [487, 0]
